Goal: Transaction & Acquisition: Purchase product/service

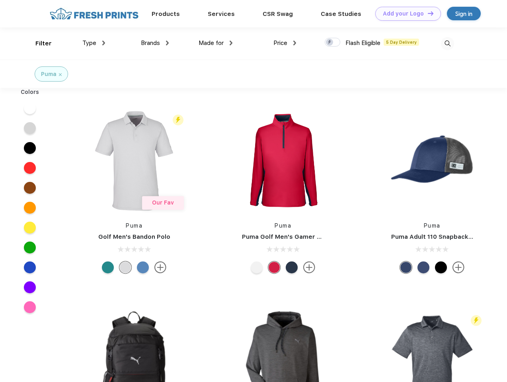
scroll to position [0, 0]
click at [405, 14] on link "Add your Logo Design Tool" at bounding box center [408, 14] width 66 height 14
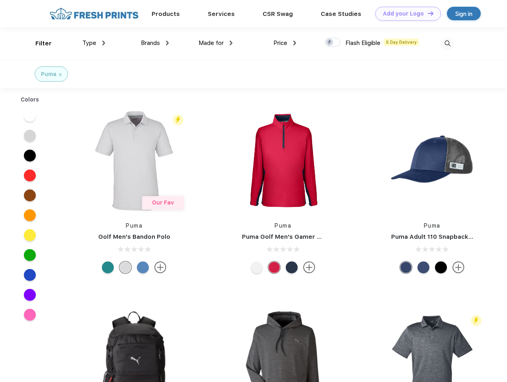
click at [0, 0] on div "Design Tool" at bounding box center [0, 0] width 0 height 0
click at [427, 13] on link "Add your Logo Design Tool" at bounding box center [408, 14] width 66 height 14
click at [38, 43] on div "Filter" at bounding box center [43, 43] width 16 height 9
click at [94, 43] on span "Type" at bounding box center [89, 42] width 14 height 7
click at [155, 43] on span "Brands" at bounding box center [150, 42] width 19 height 7
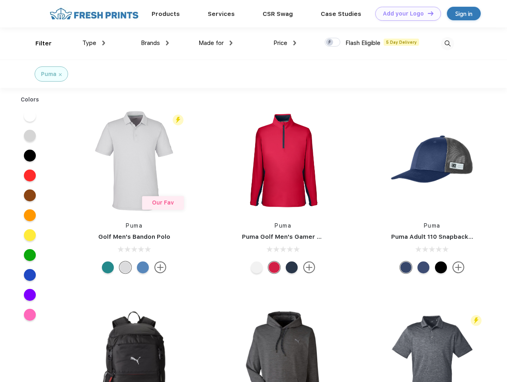
click at [216, 43] on span "Made for" at bounding box center [211, 42] width 25 height 7
click at [285, 43] on span "Price" at bounding box center [280, 42] width 14 height 7
click at [333, 43] on div at bounding box center [333, 42] width 16 height 9
click at [330, 43] on input "checkbox" at bounding box center [327, 39] width 5 height 5
click at [447, 43] on img at bounding box center [447, 43] width 13 height 13
